Goal: Task Accomplishment & Management: Complete application form

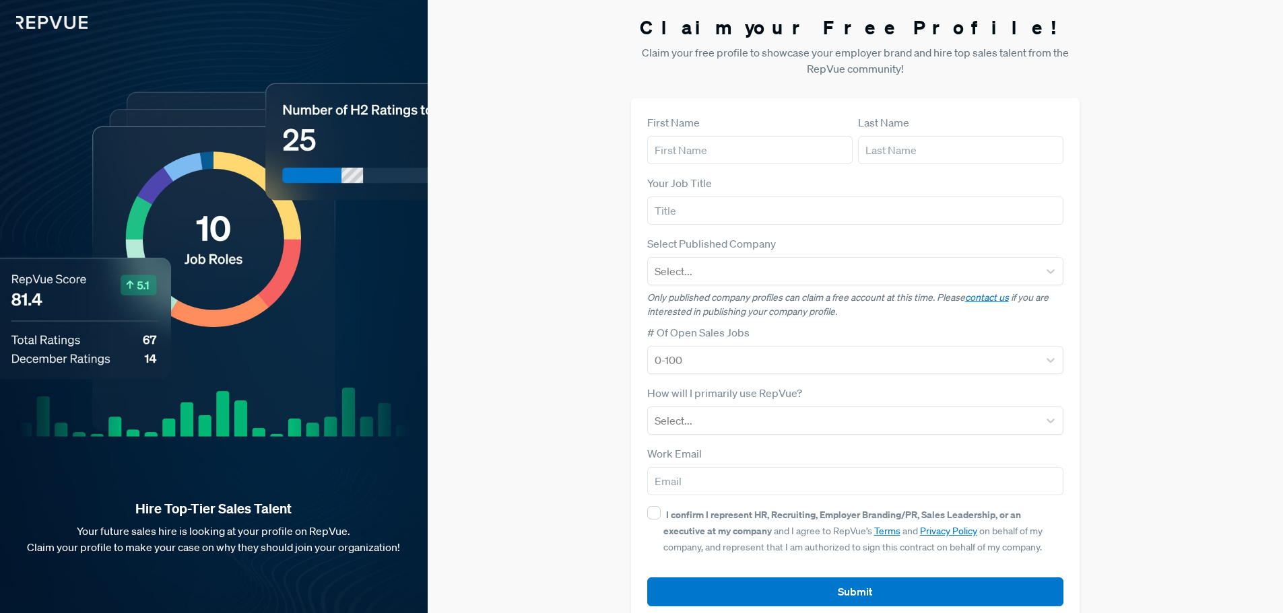
click at [1030, 176] on div "Your Job Title" at bounding box center [855, 200] width 417 height 50
click at [985, 302] on link "contact us" at bounding box center [987, 298] width 44 height 12
click at [1043, 227] on form "First Name Last Name Your Job Title Select Published Company Select... Only pub…" at bounding box center [855, 360] width 417 height 492
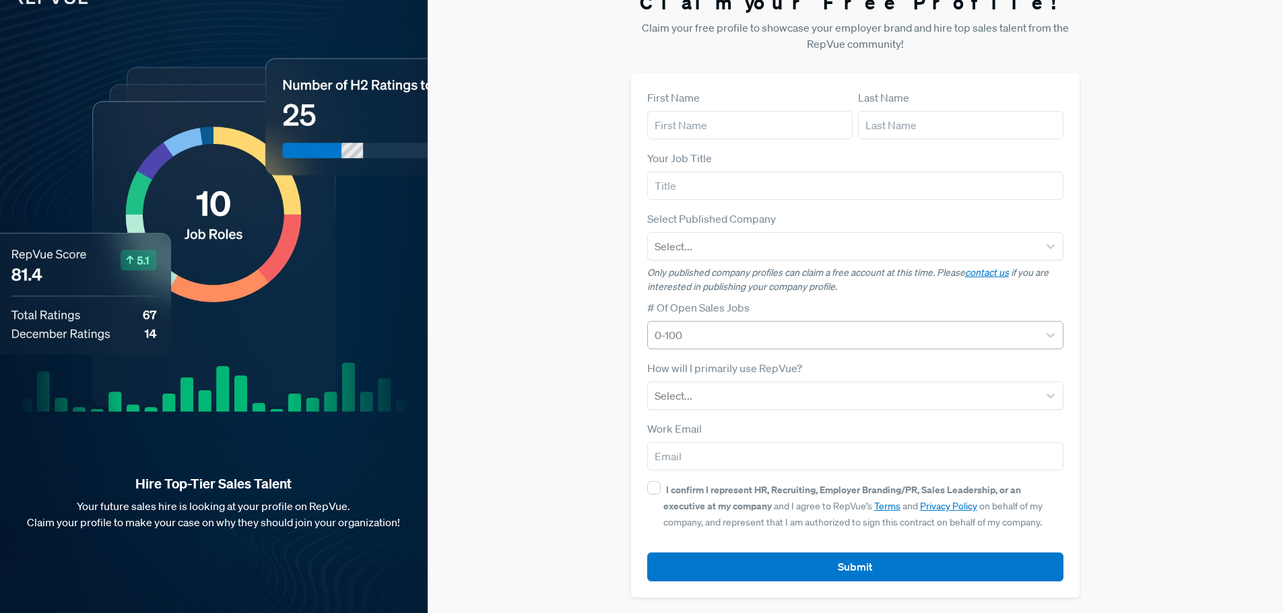
scroll to position [26, 0]
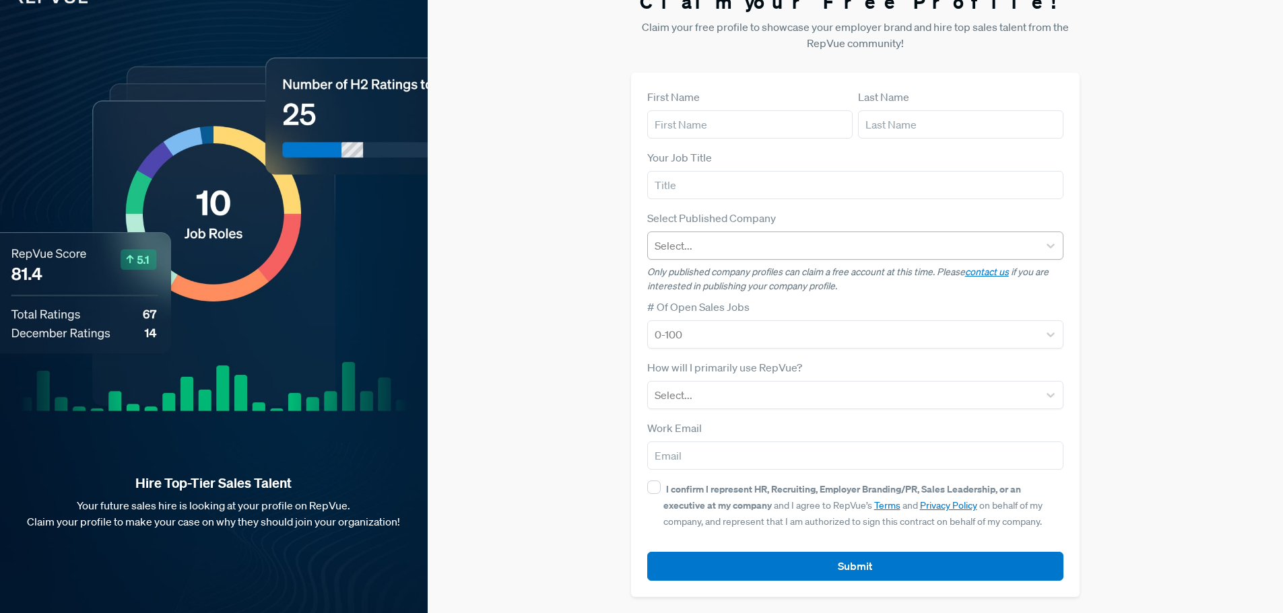
click at [1004, 238] on div at bounding box center [843, 245] width 378 height 19
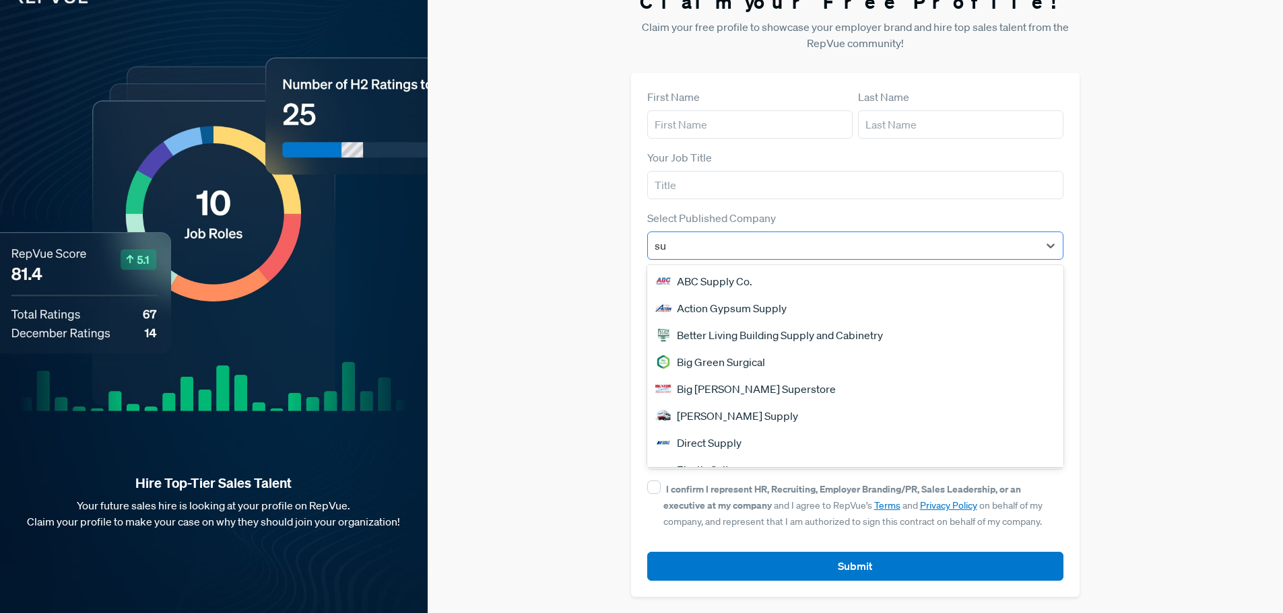
type input "s"
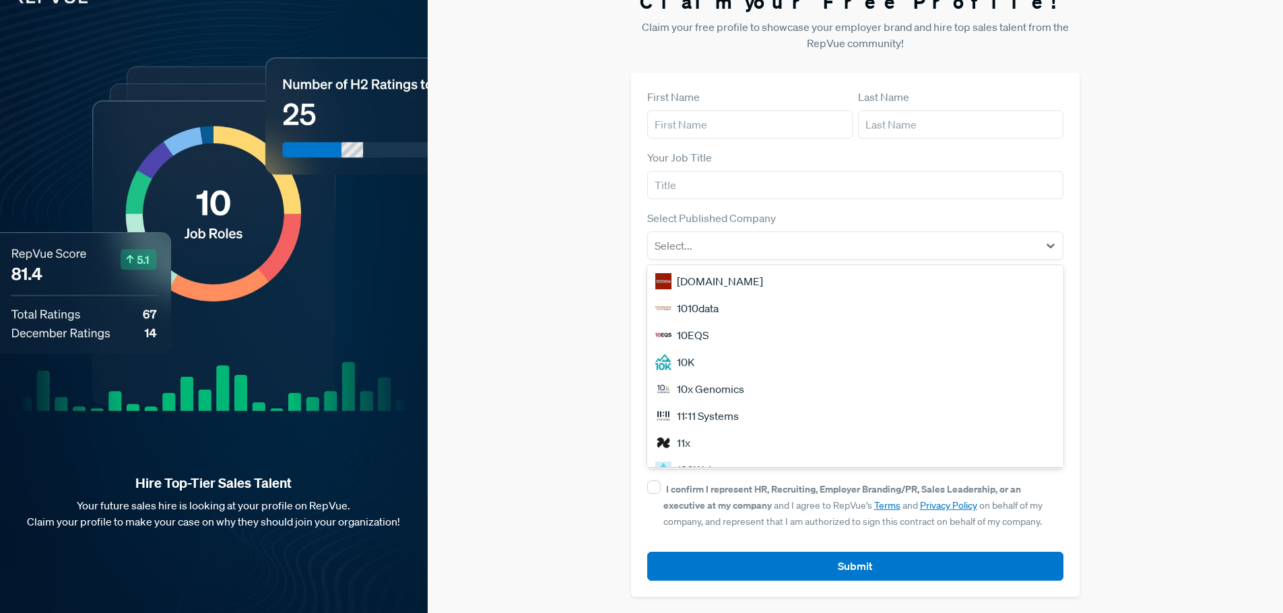
click at [1180, 246] on div "Claim your Free Profile! Claim your free profile to showcase your employer bran…" at bounding box center [855, 293] width 855 height 639
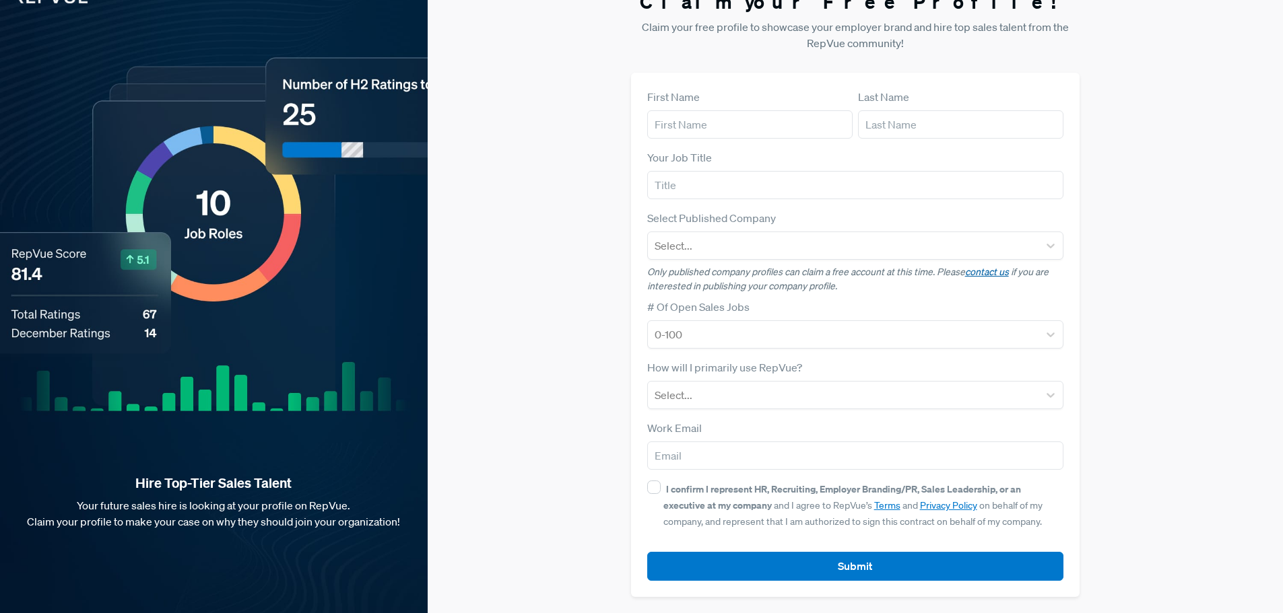
click at [990, 272] on link "contact us" at bounding box center [987, 272] width 44 height 12
click at [982, 274] on link "contact us" at bounding box center [987, 272] width 44 height 12
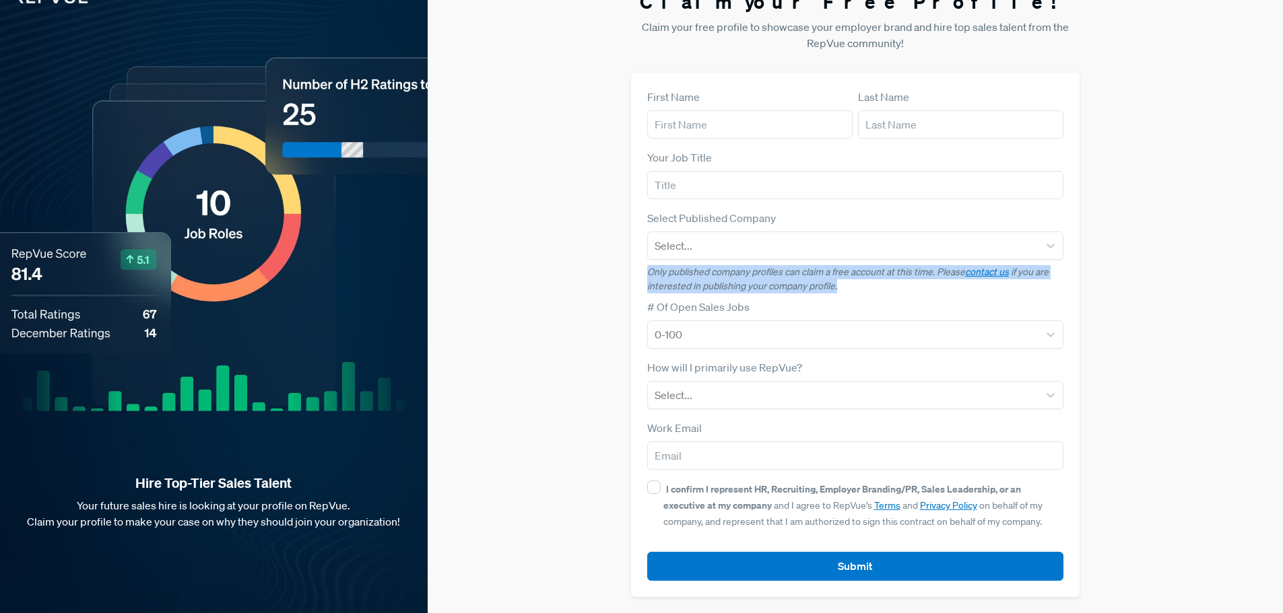
drag, startPoint x: 648, startPoint y: 269, endPoint x: 858, endPoint y: 279, distance: 210.3
click at [857, 283] on p "Only published company profiles can claim a free account at this time. Please c…" at bounding box center [855, 279] width 417 height 28
copy p "Only published company profiles can claim a free account at this time. Please c…"
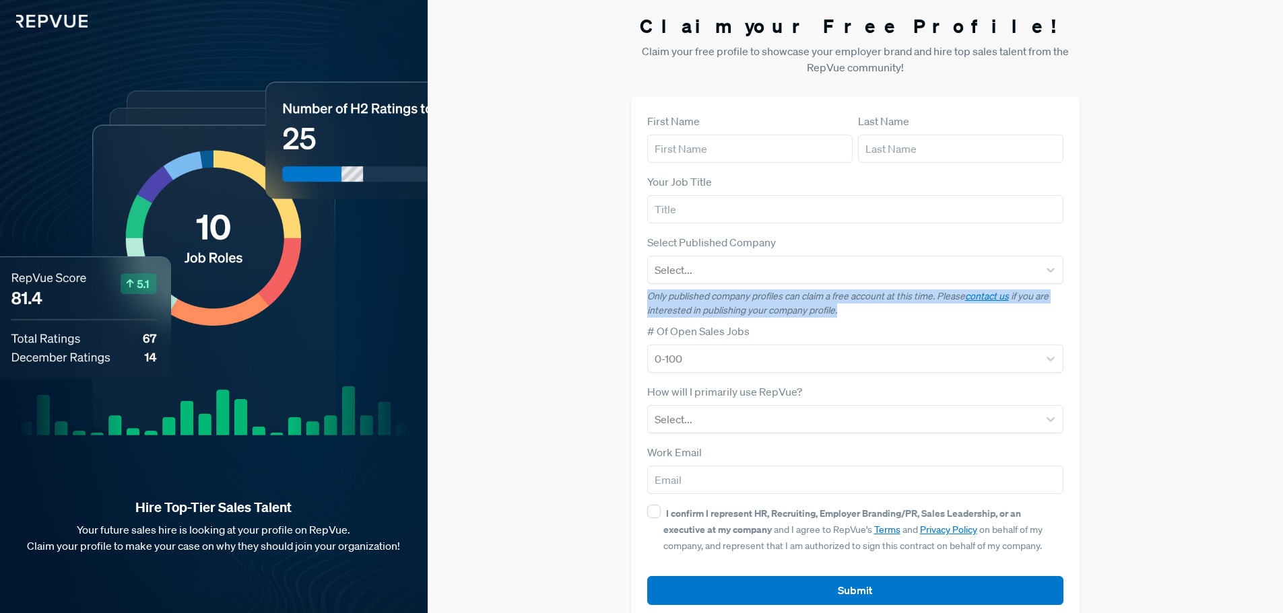
scroll to position [0, 0]
